Goal: Ask a question

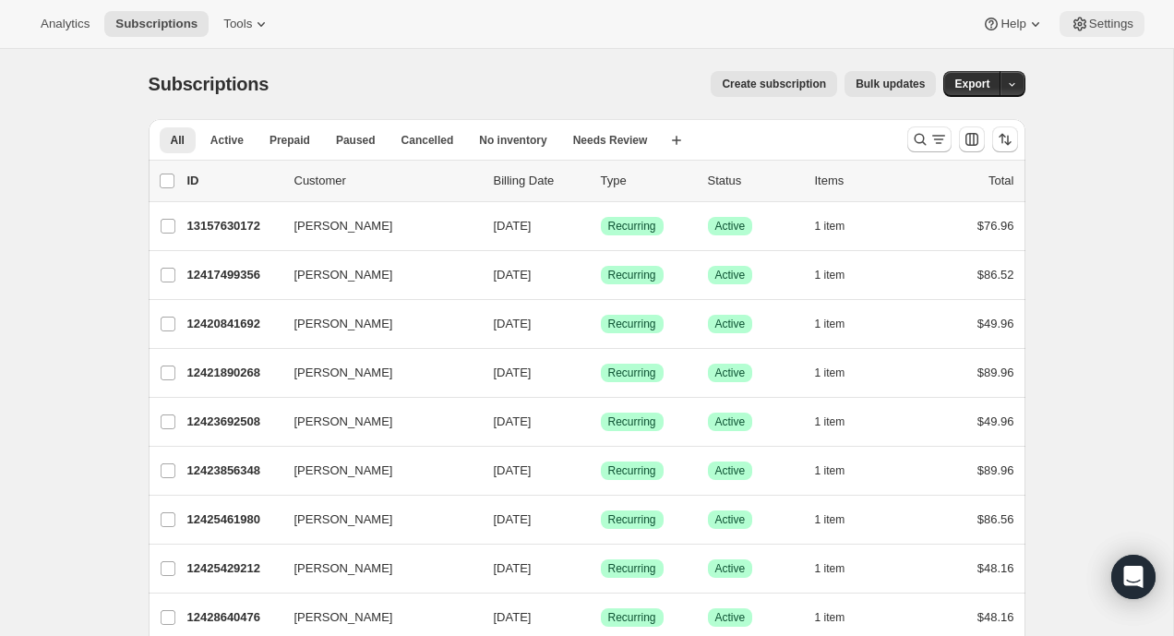
click at [1098, 18] on span "Settings" at bounding box center [1111, 24] width 44 height 15
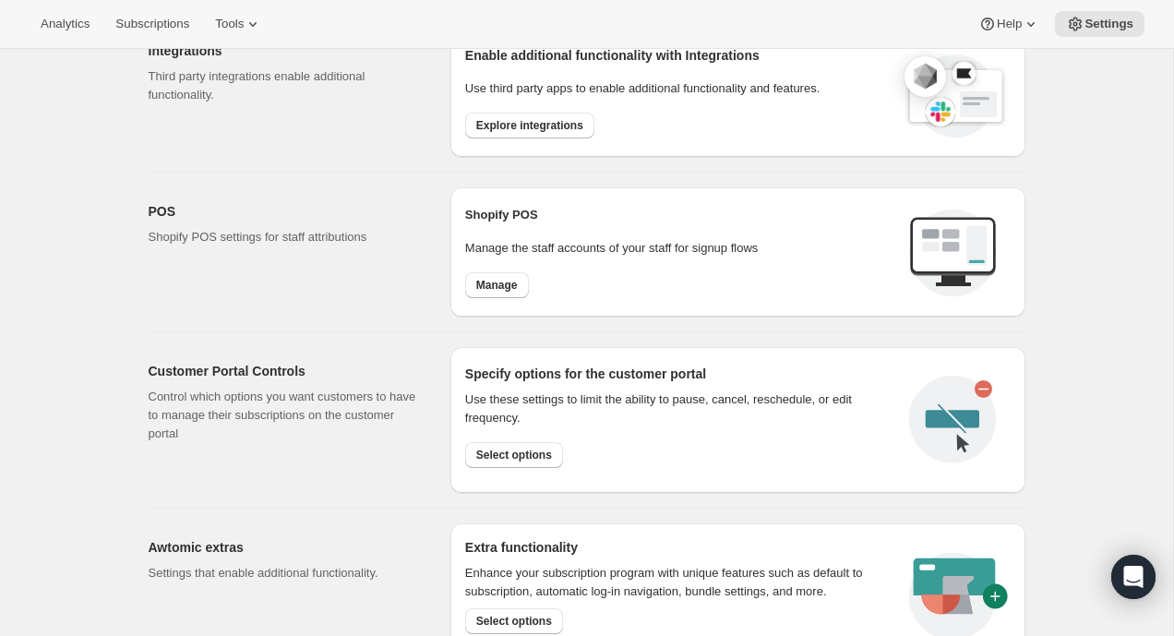
scroll to position [829, 0]
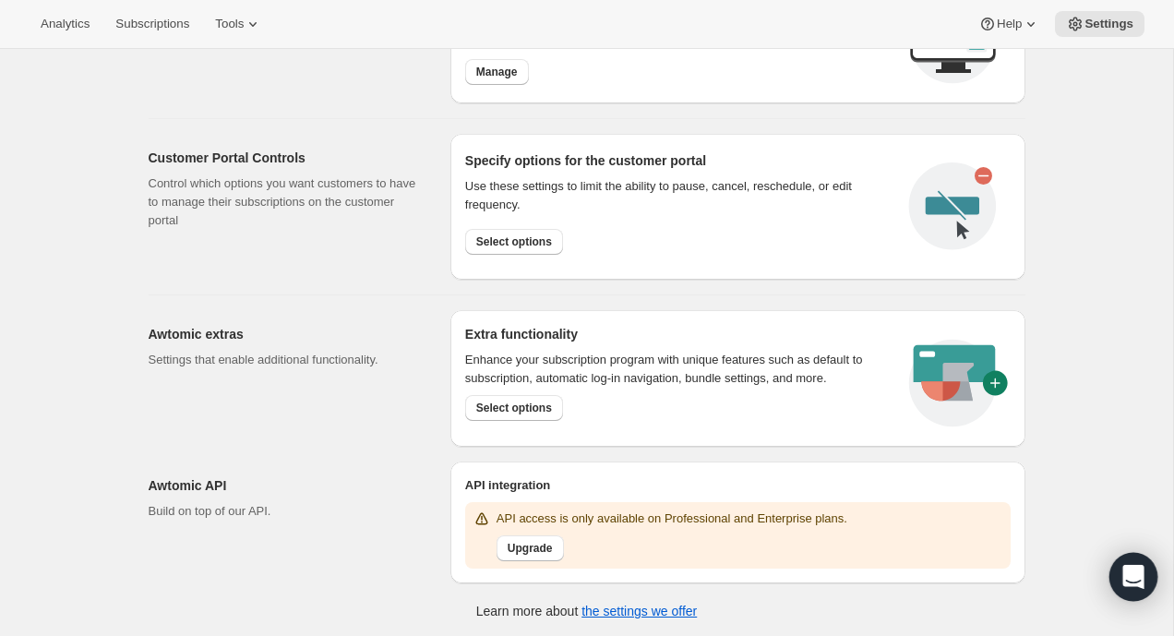
click at [1123, 584] on icon "Open Intercom Messenger" at bounding box center [1134, 577] width 24 height 24
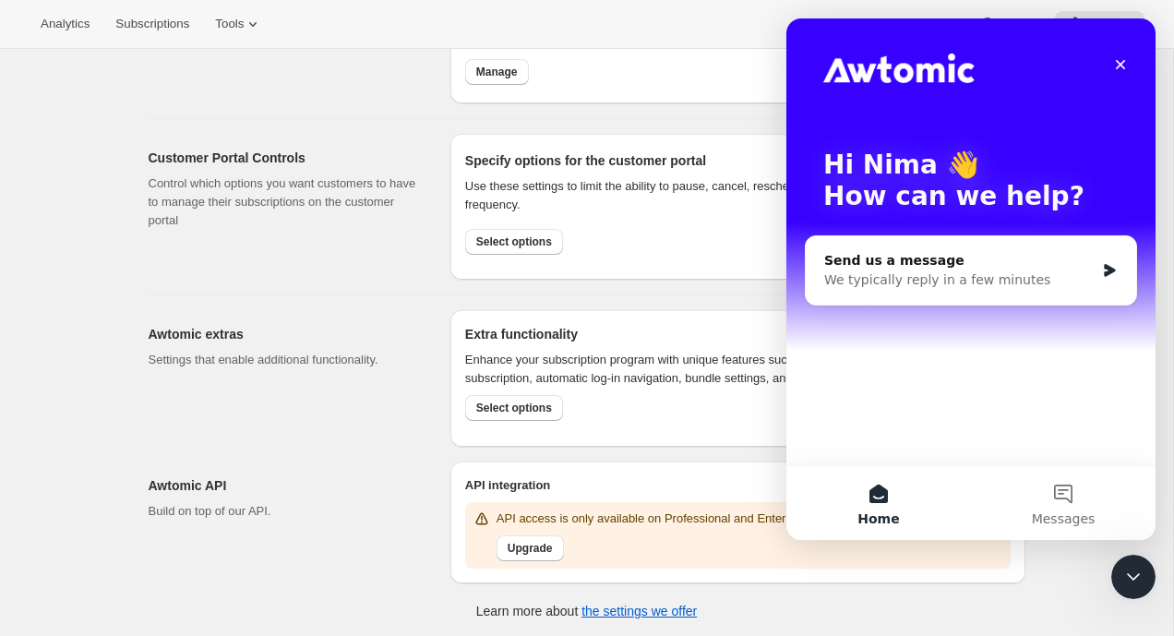
scroll to position [0, 0]
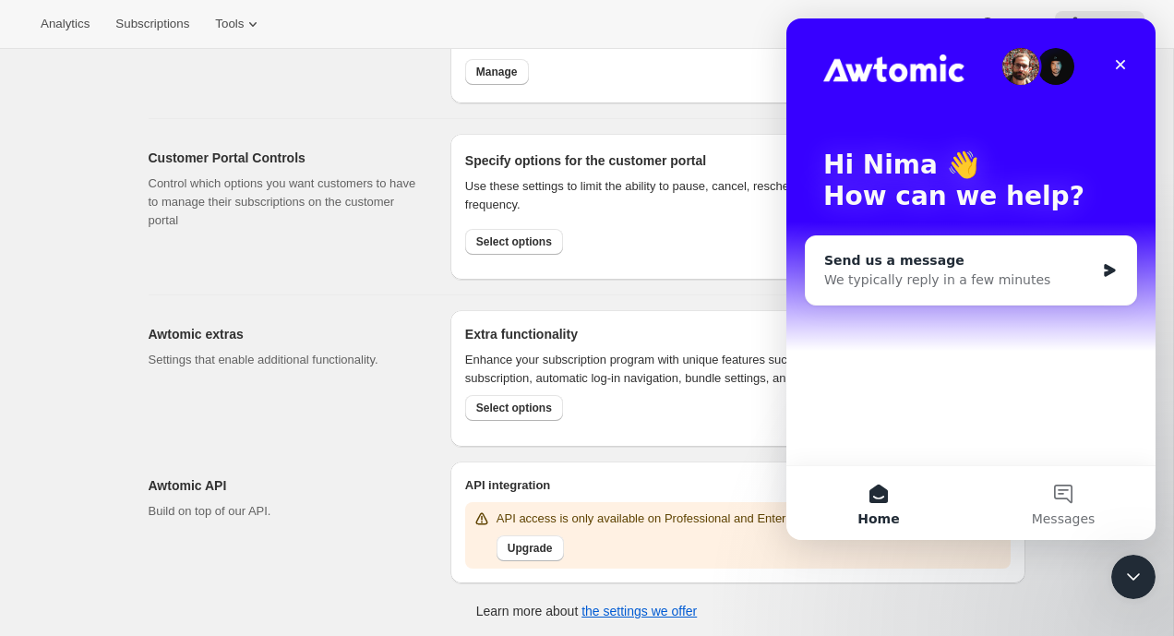
click at [943, 277] on div "We typically reply in a few minutes" at bounding box center [959, 279] width 270 height 19
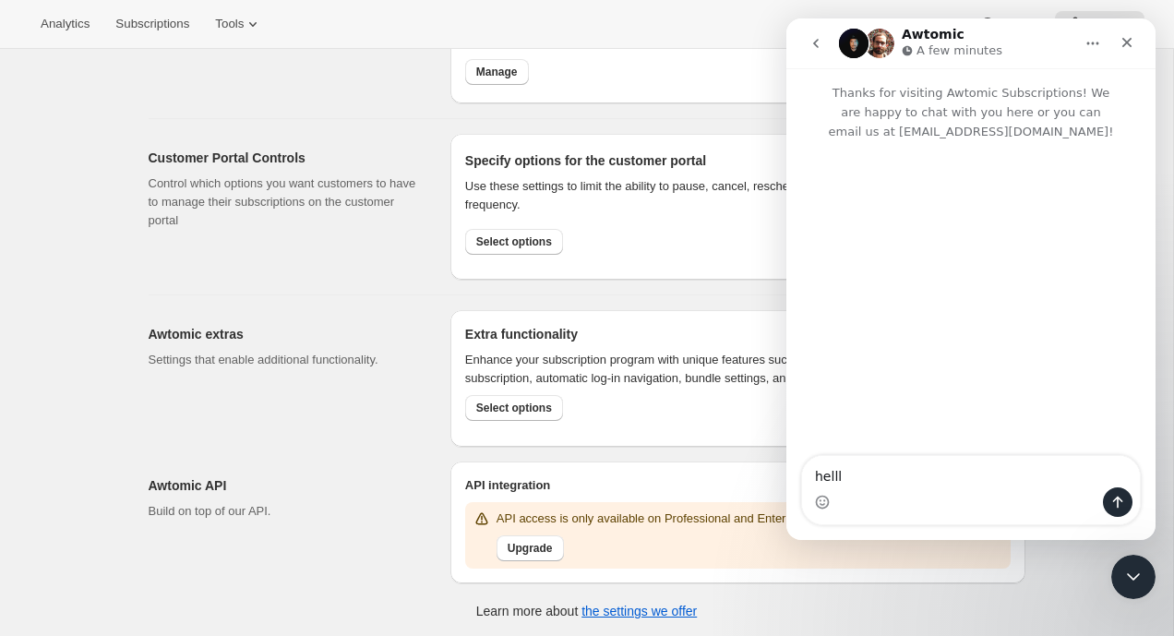
type textarea "helllo"
type textarea "I"
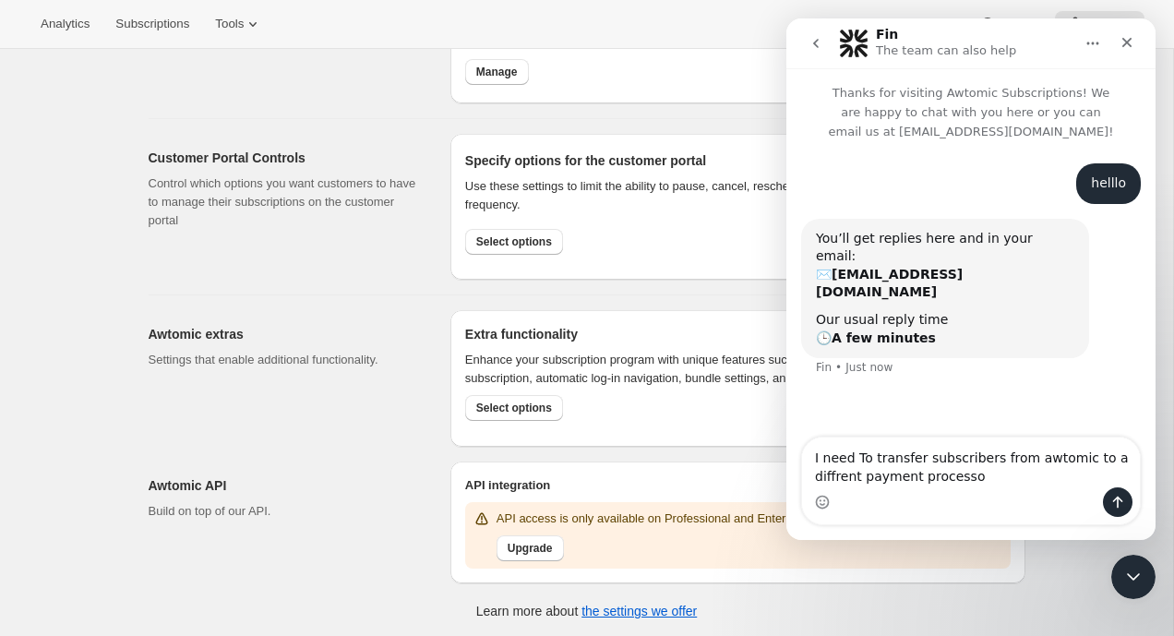
type textarea "I need To transfer subscribers from awtomic to a diffrent payment processor"
